Goal: Obtain resource: Obtain resource

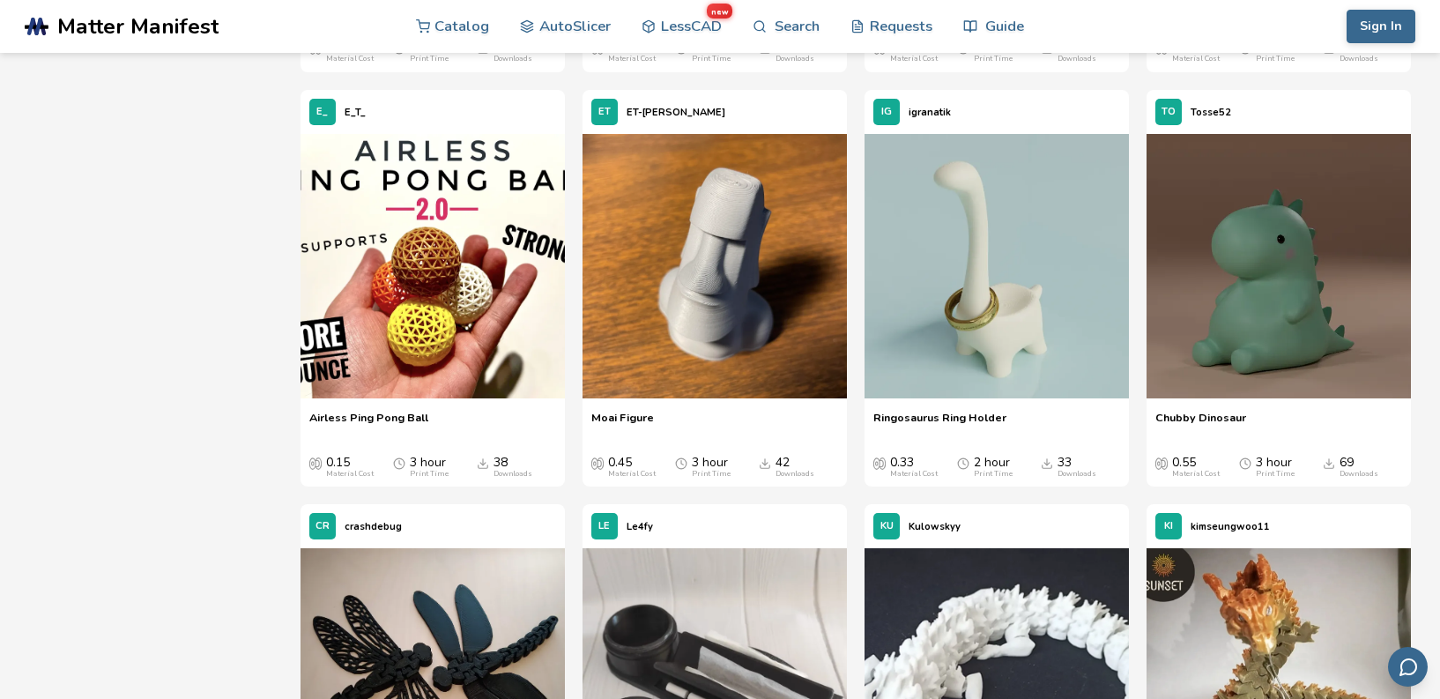
scroll to position [945, 0]
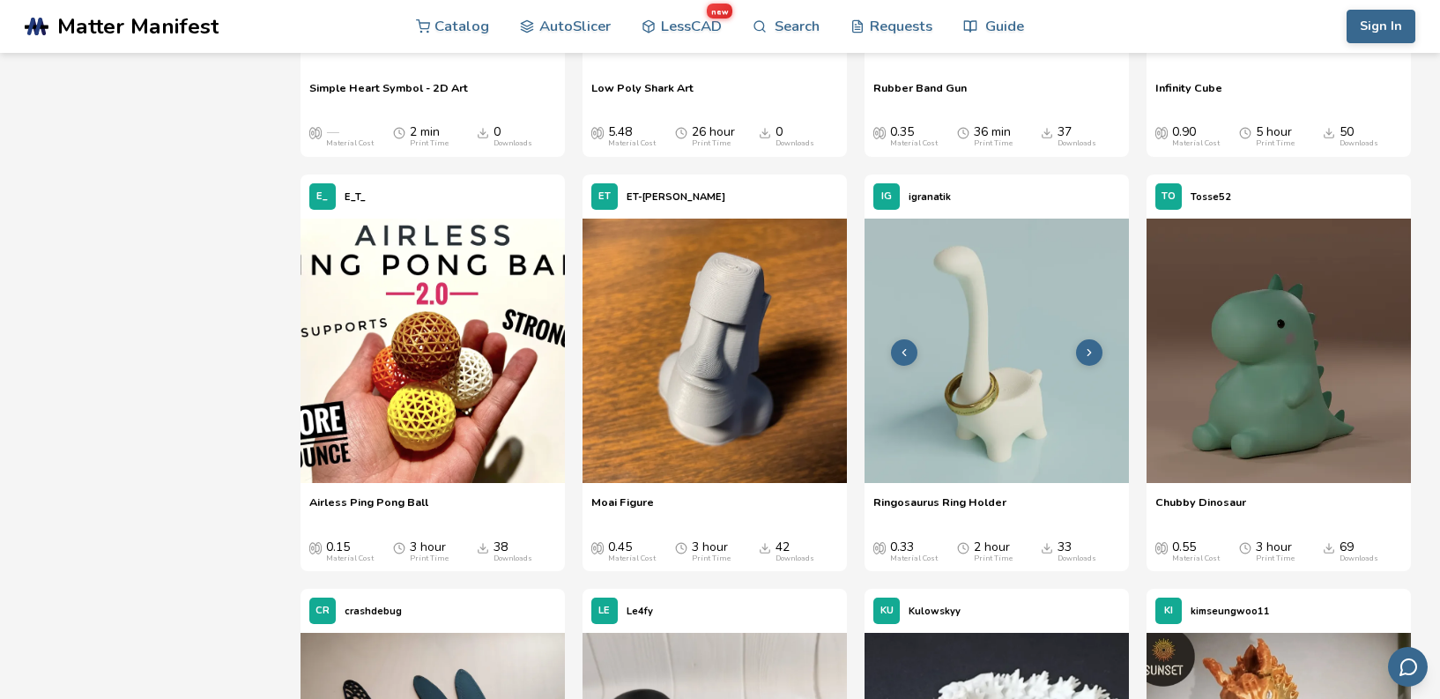
click at [1023, 376] on img at bounding box center [997, 351] width 264 height 264
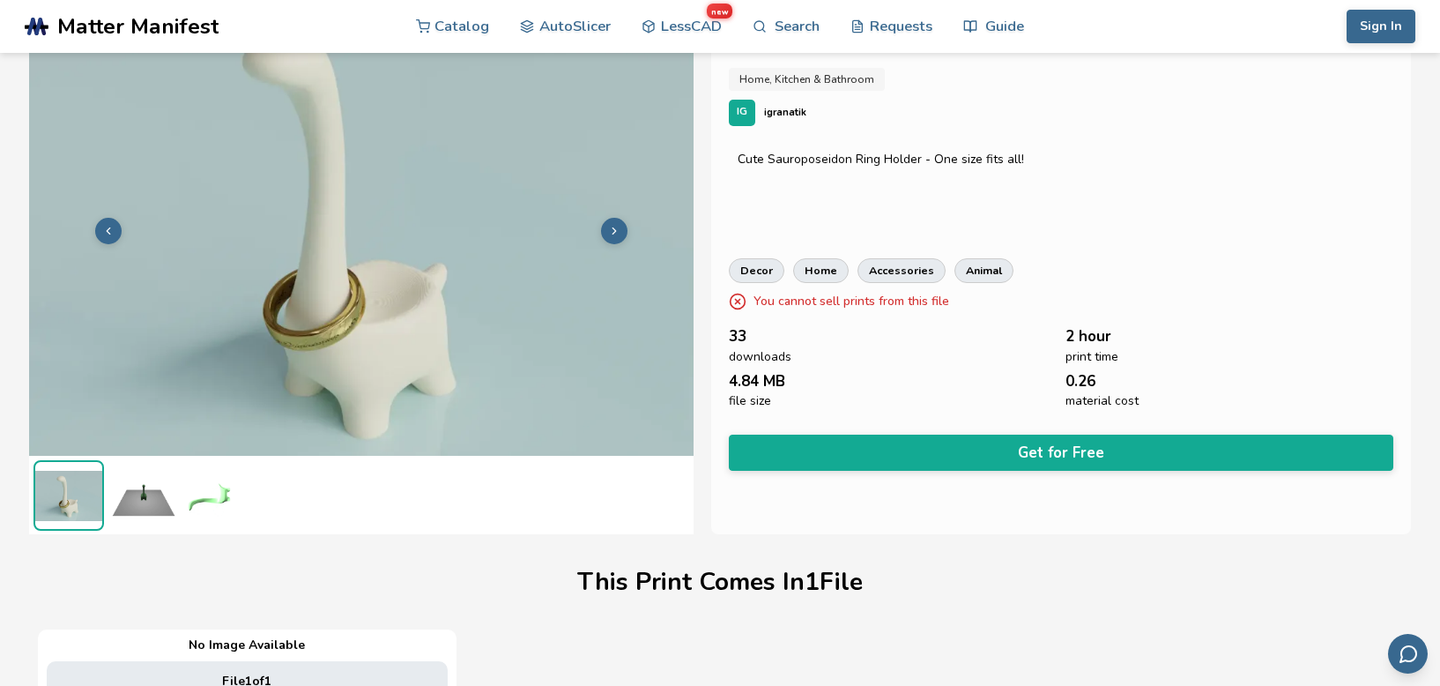
scroll to position [57, 0]
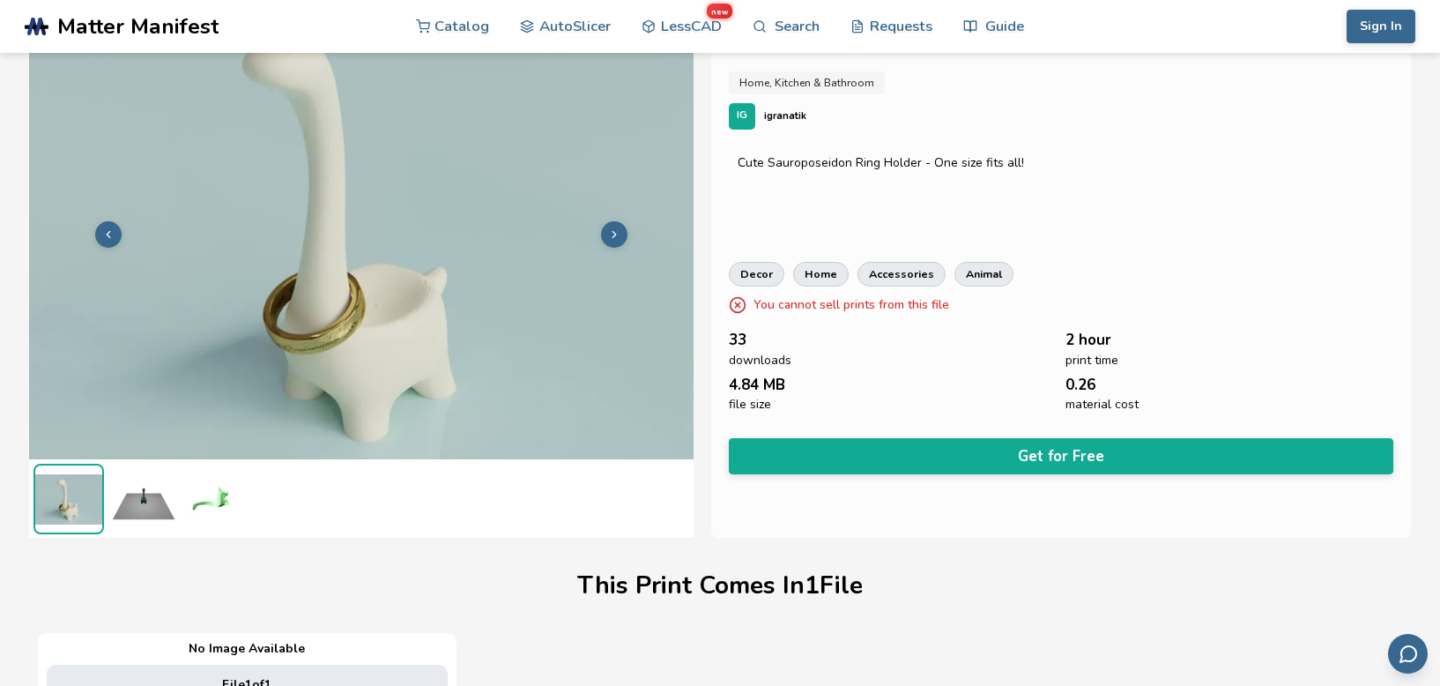
click at [132, 499] on img at bounding box center [143, 499] width 71 height 71
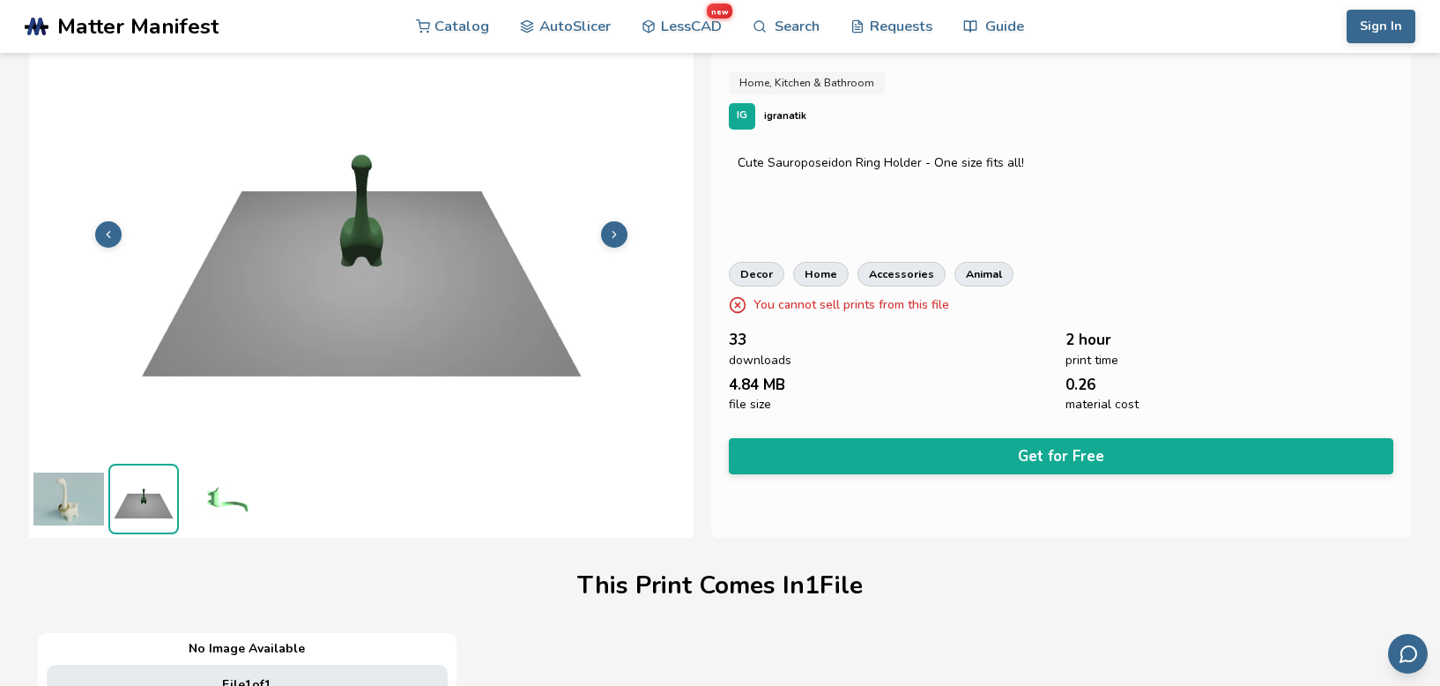
click at [224, 501] on img at bounding box center [218, 499] width 71 height 71
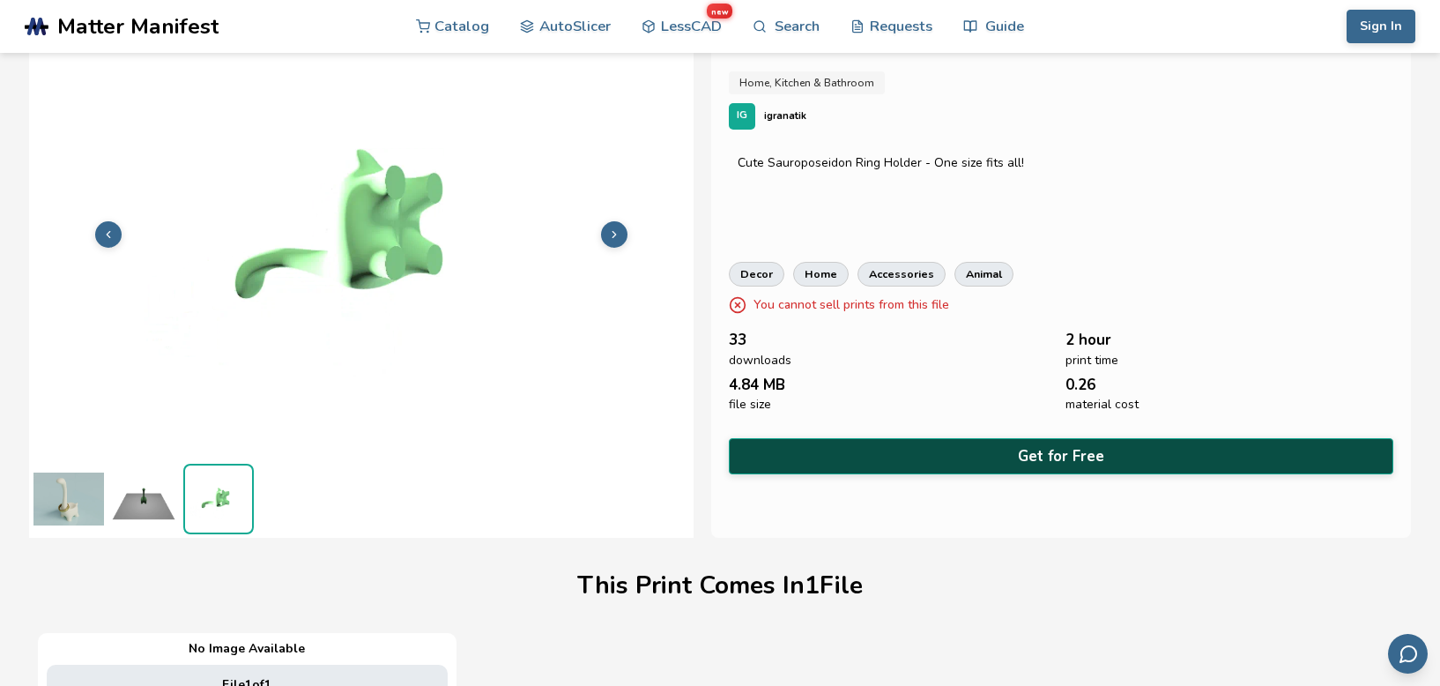
click at [1001, 445] on button "Get for Free" at bounding box center [1061, 456] width 665 height 36
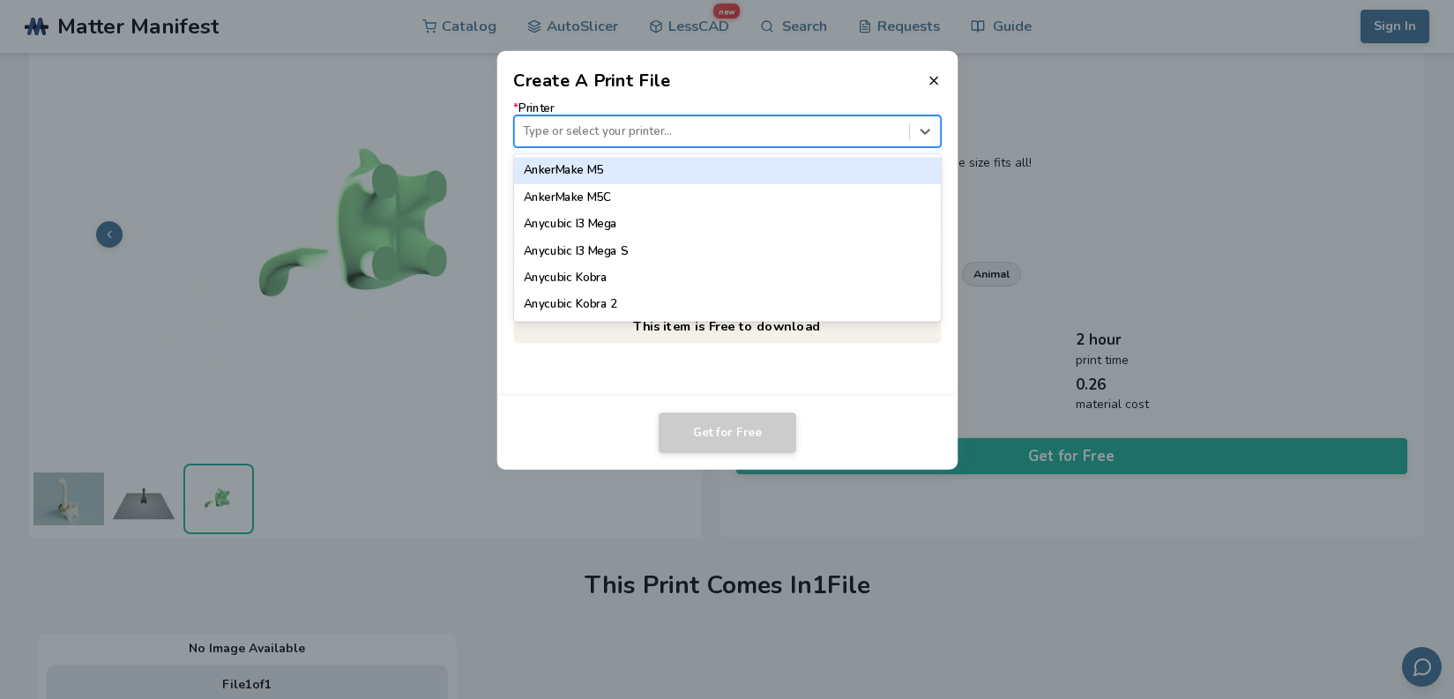
click at [556, 127] on div at bounding box center [711, 131] width 377 height 17
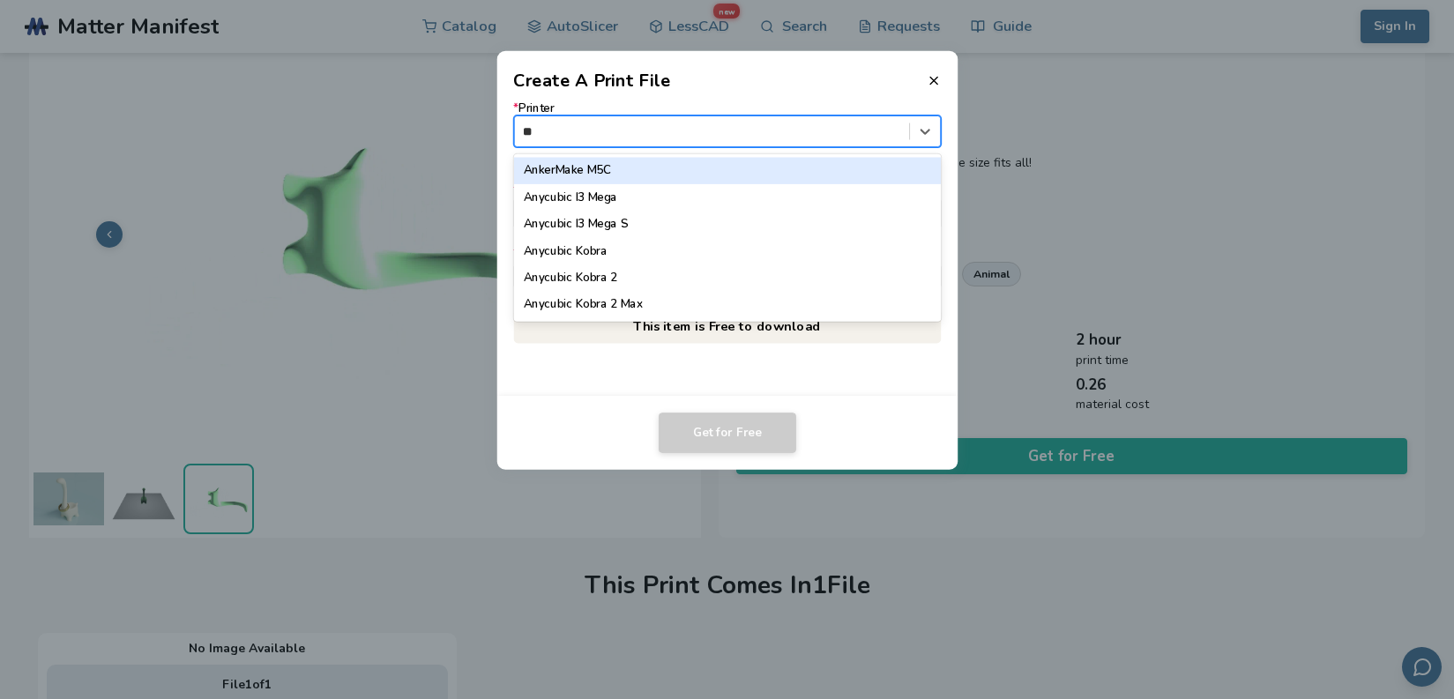
type input "***"
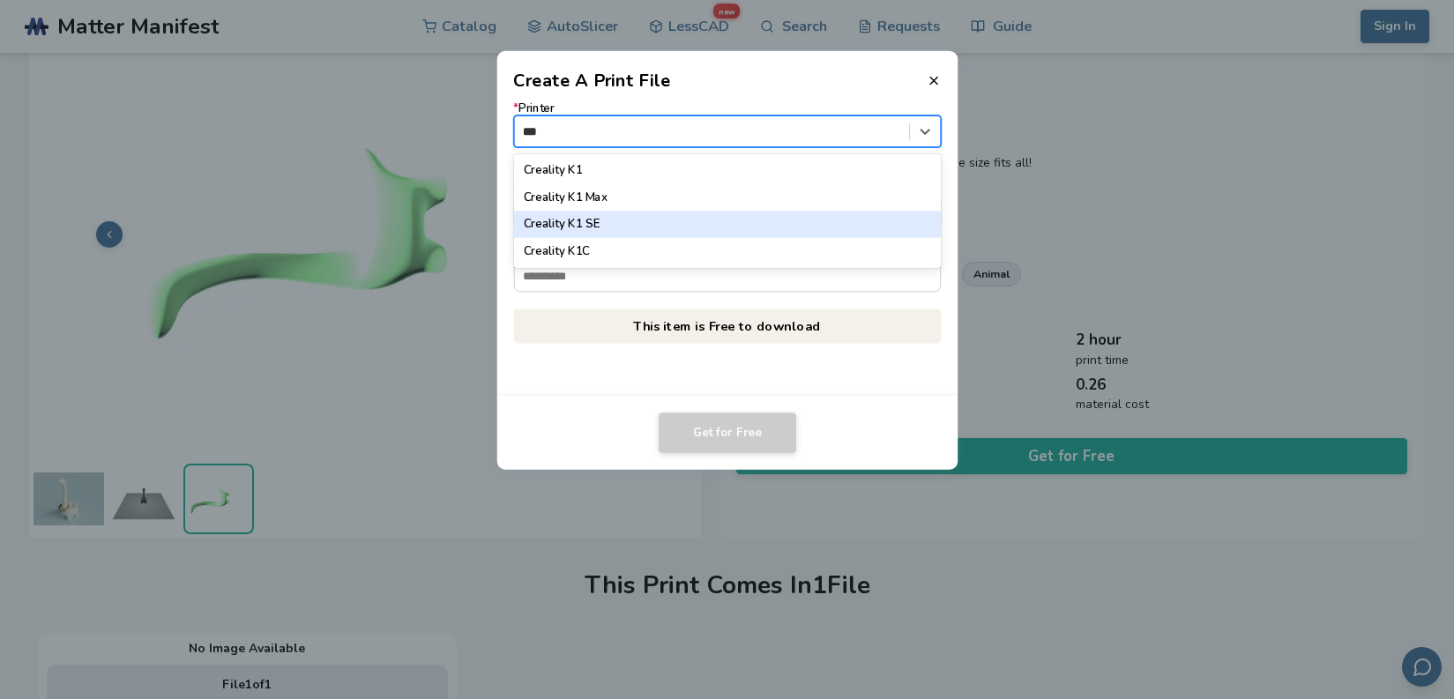
click at [570, 212] on div "Creality K1 SE" at bounding box center [727, 224] width 428 height 26
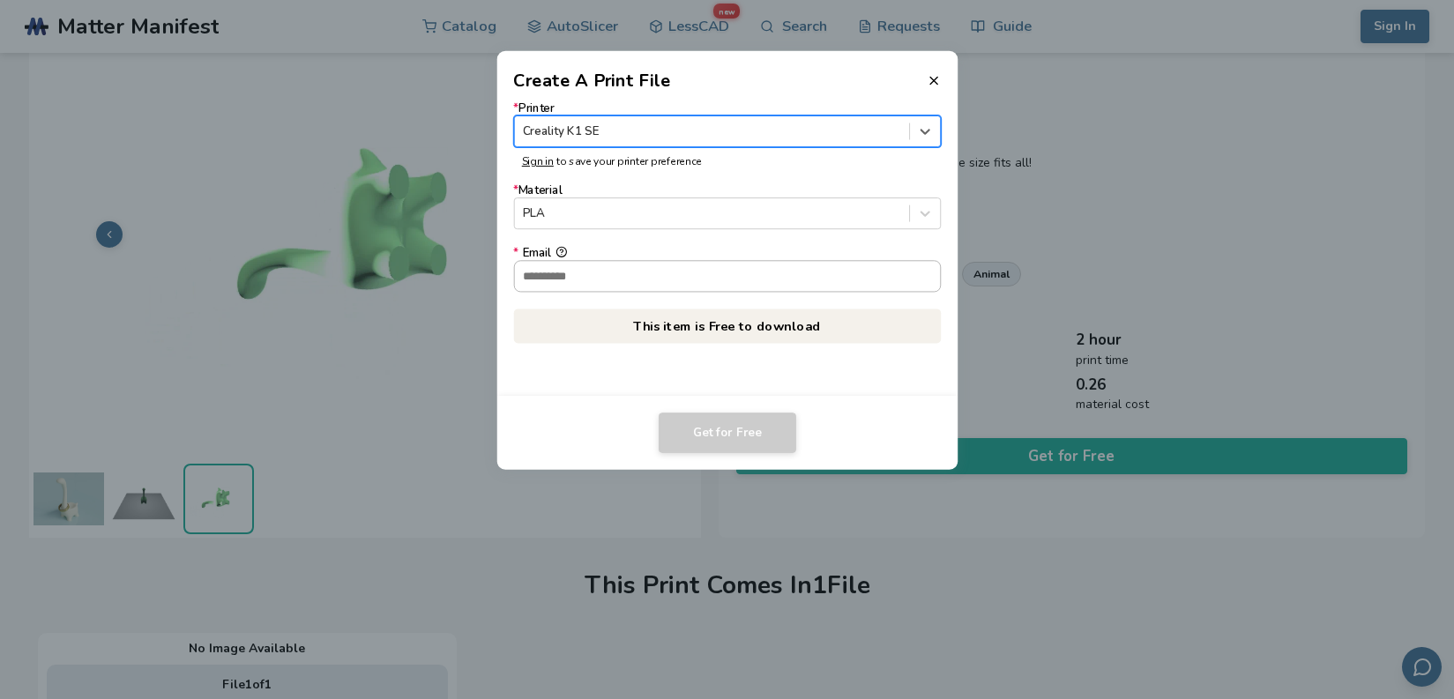
click at [592, 276] on input "* Email" at bounding box center [727, 276] width 426 height 30
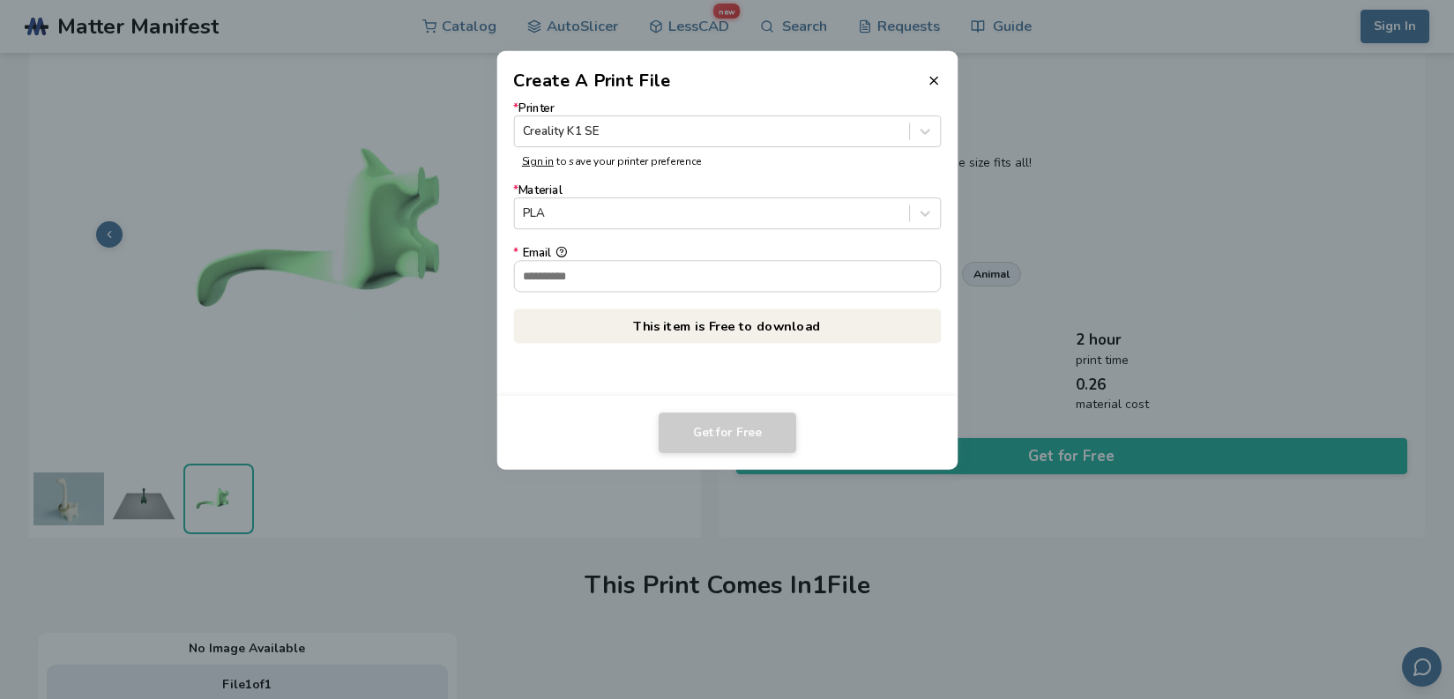
click at [522, 331] on p "This item is Free to download" at bounding box center [727, 326] width 428 height 34
click at [935, 84] on icon at bounding box center [933, 80] width 14 height 14
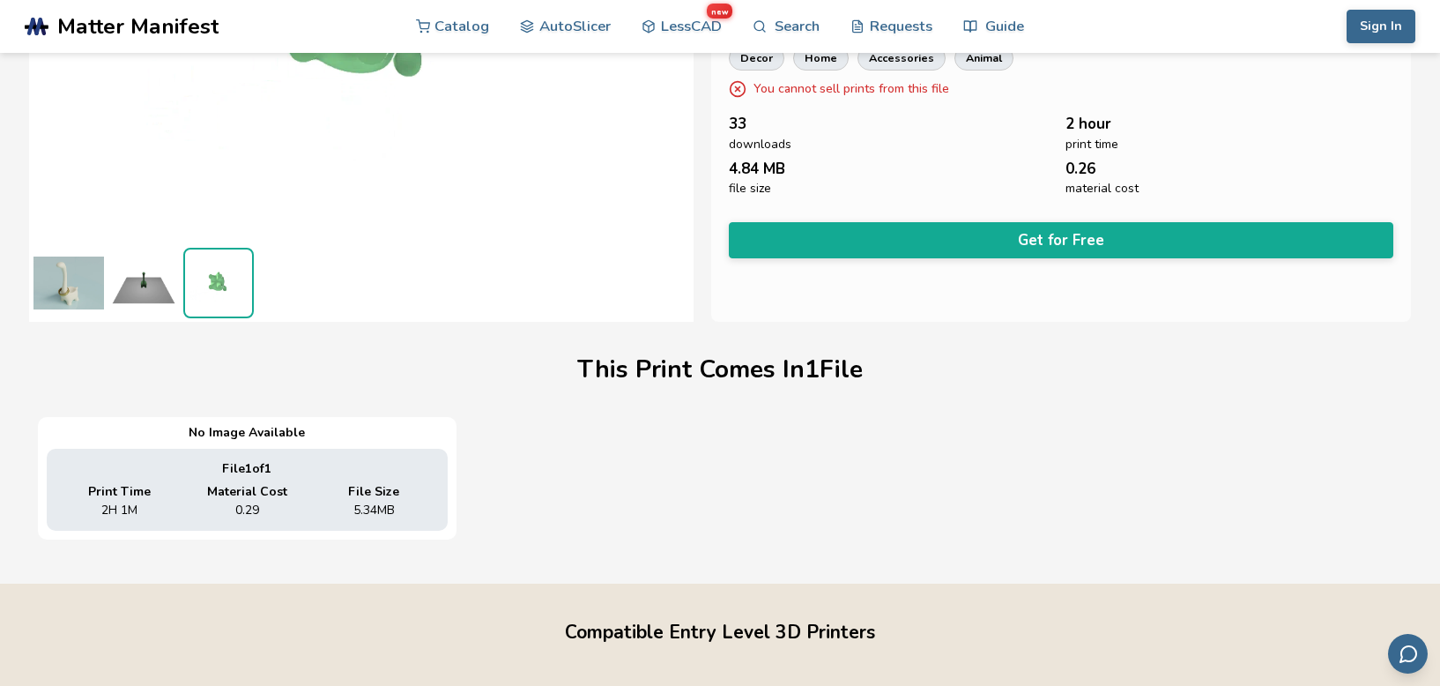
scroll to position [0, 0]
